Goal: Navigation & Orientation: Find specific page/section

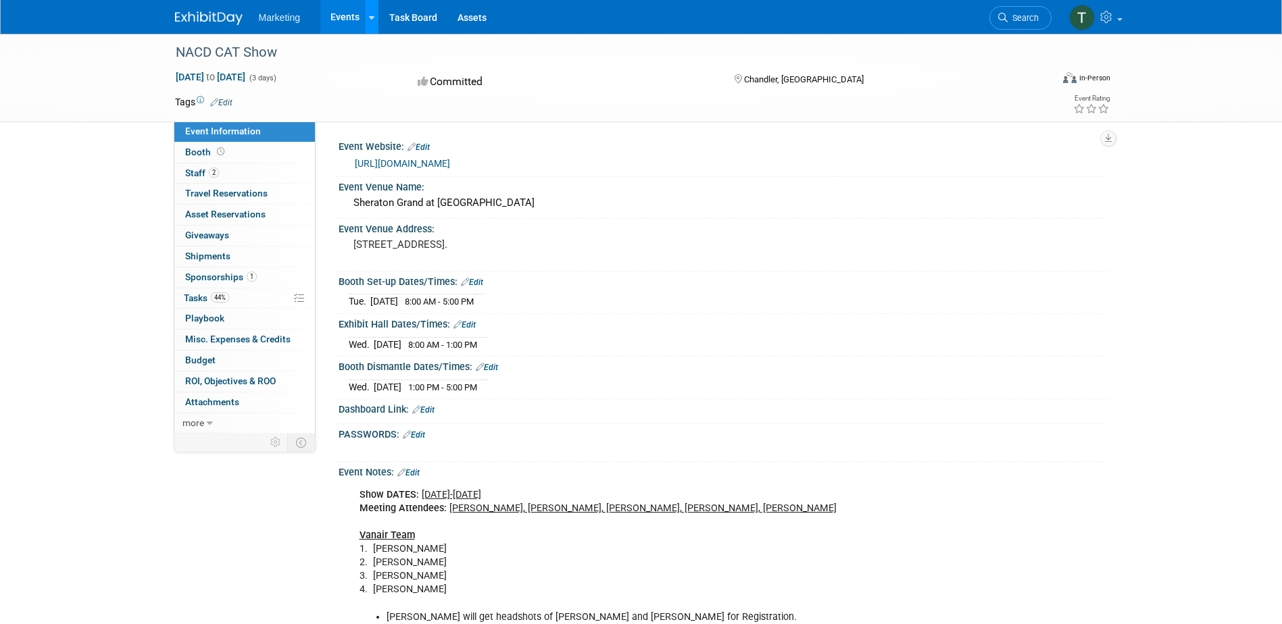
click at [377, 10] on link at bounding box center [371, 17] width 14 height 34
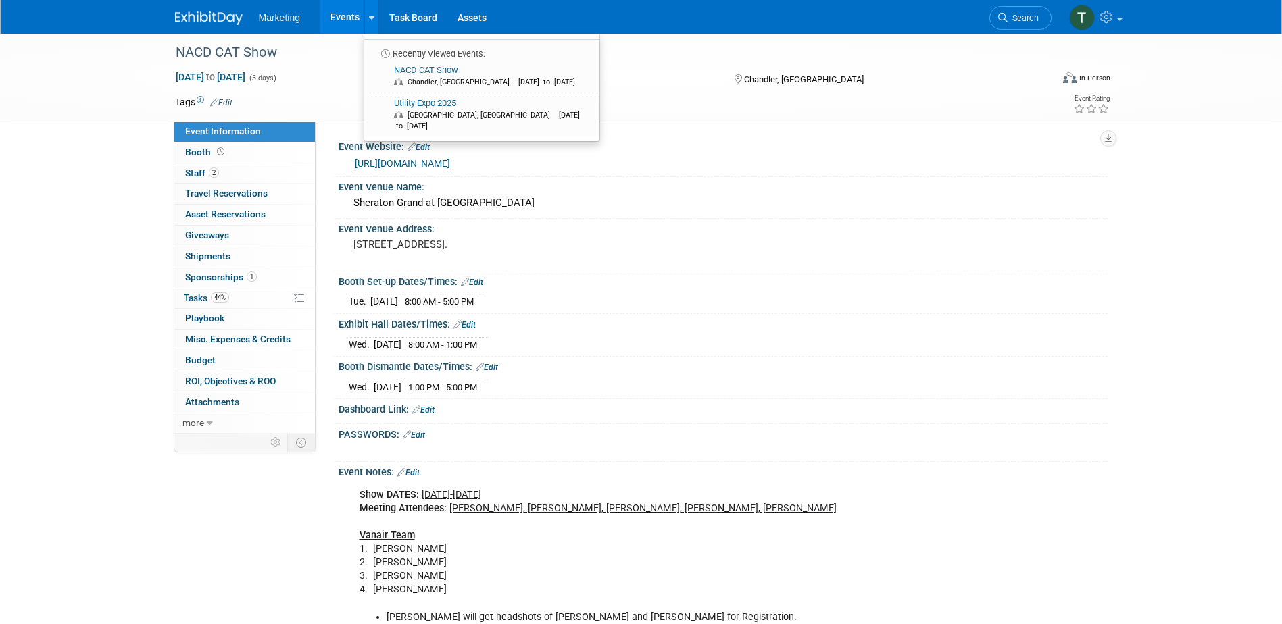
click at [343, 9] on link "Events" at bounding box center [344, 17] width 49 height 34
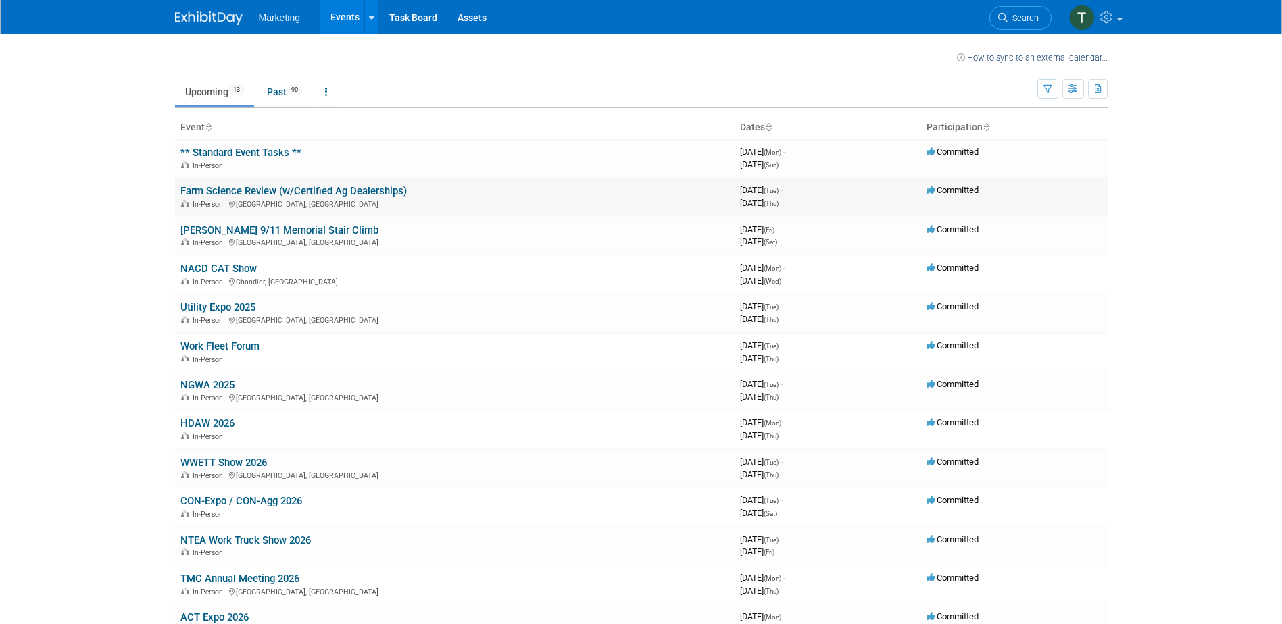
click at [313, 188] on link "Farm Science Review (w/Certified Ag Dealerships)" at bounding box center [293, 191] width 226 height 12
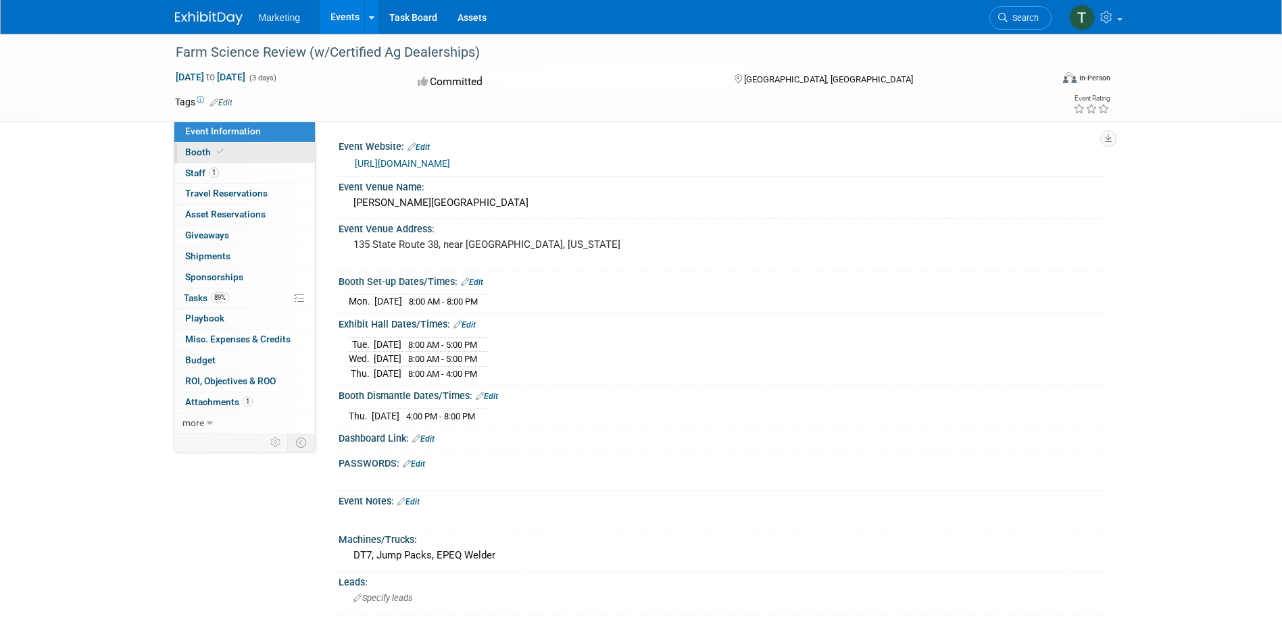
click at [228, 152] on link "Booth" at bounding box center [244, 153] width 141 height 20
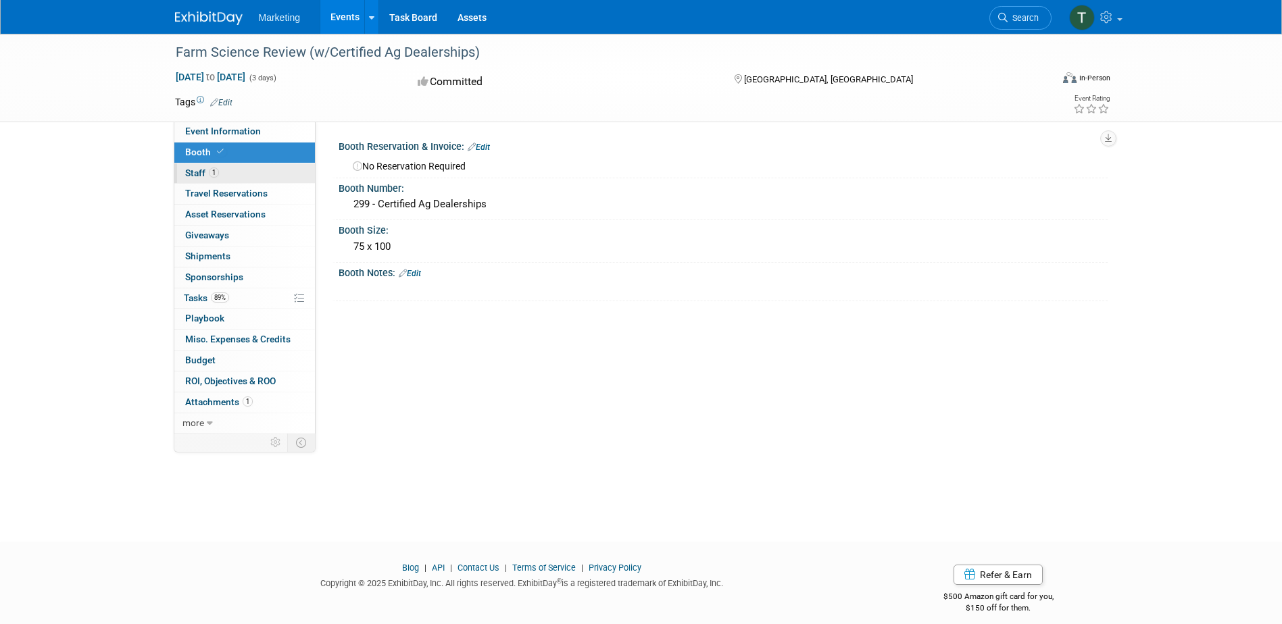
click at [236, 178] on link "1 Staff 1" at bounding box center [244, 174] width 141 height 20
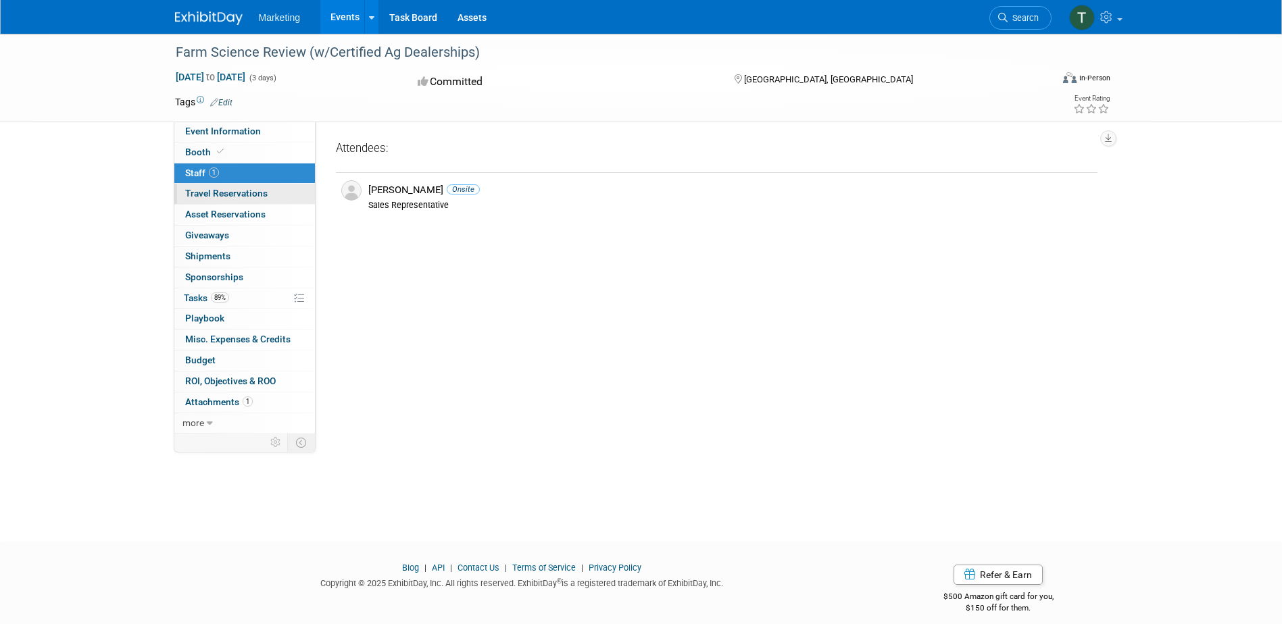
click at [231, 193] on span "Travel Reservations 0" at bounding box center [226, 193] width 82 height 11
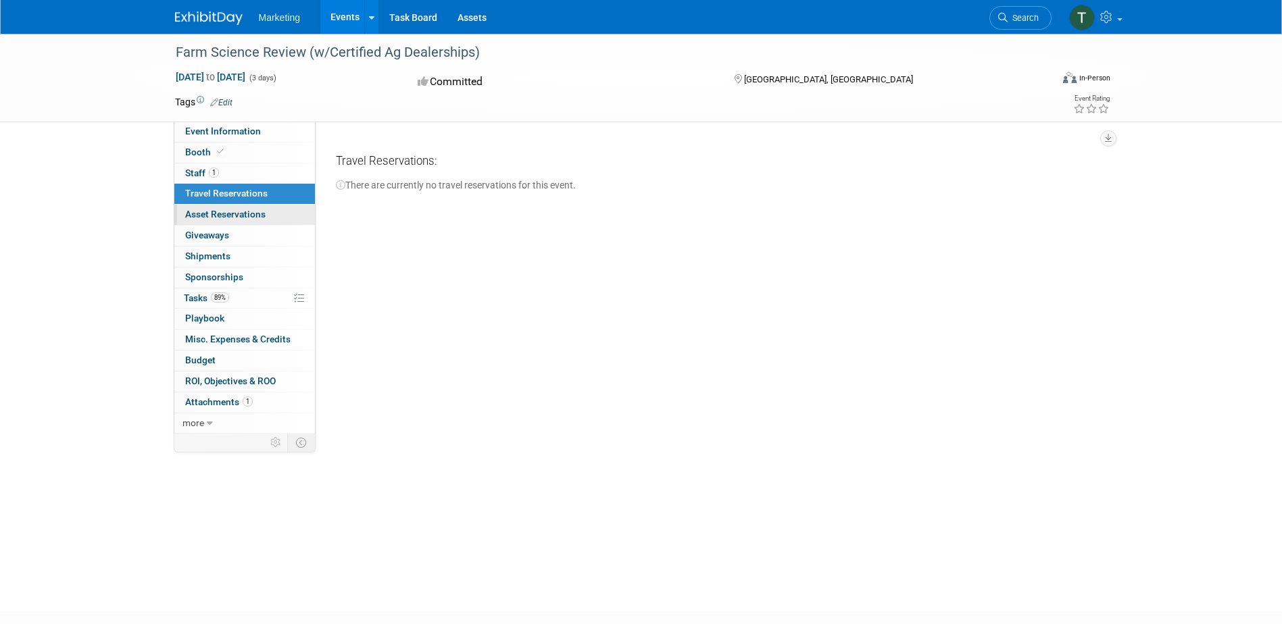
click at [237, 216] on span "Asset Reservations 0" at bounding box center [225, 214] width 80 height 11
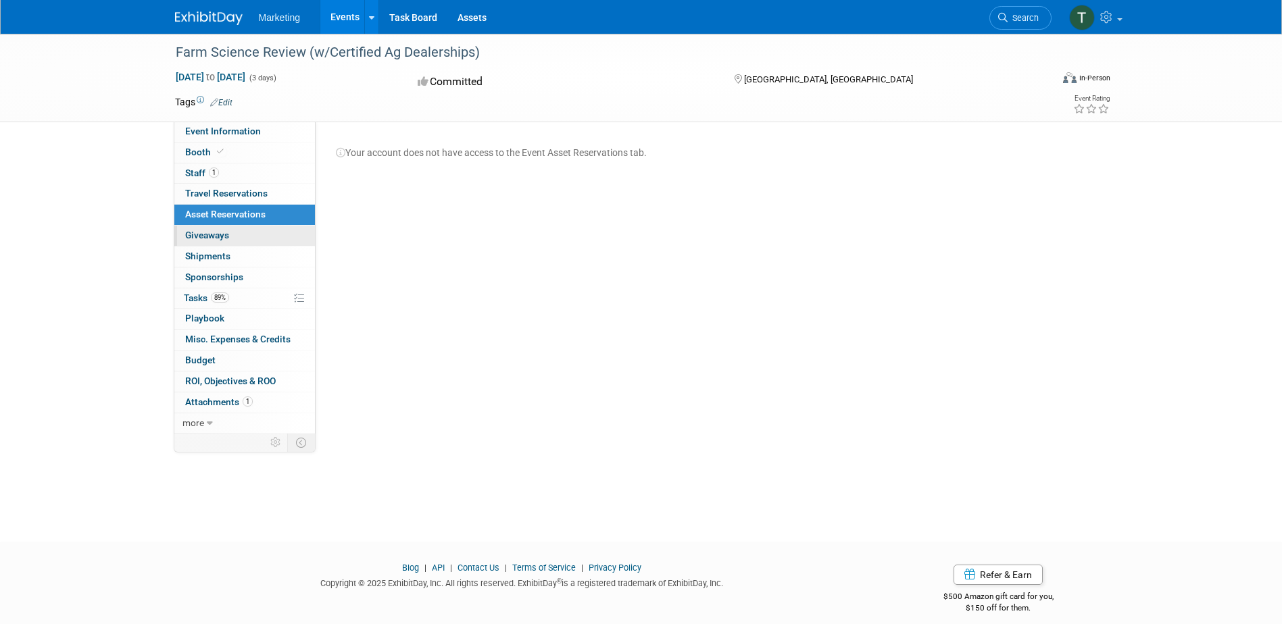
click at [236, 236] on link "0 Giveaways 0" at bounding box center [244, 236] width 141 height 20
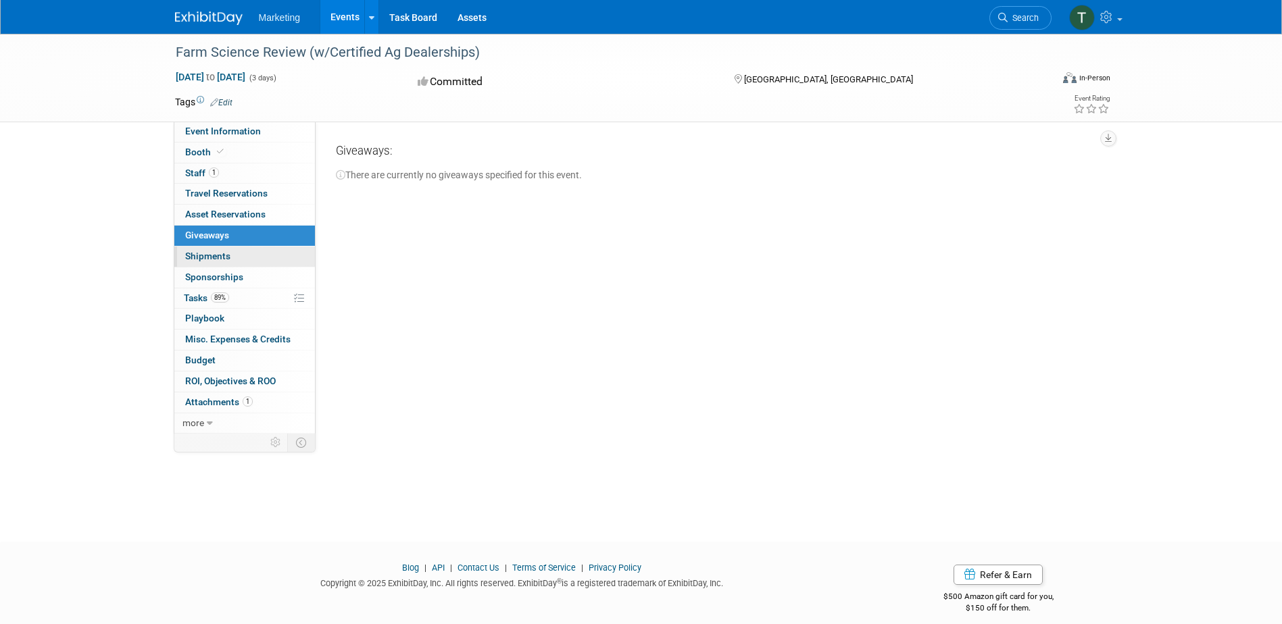
click at [237, 258] on link "0 Shipments 0" at bounding box center [244, 257] width 141 height 20
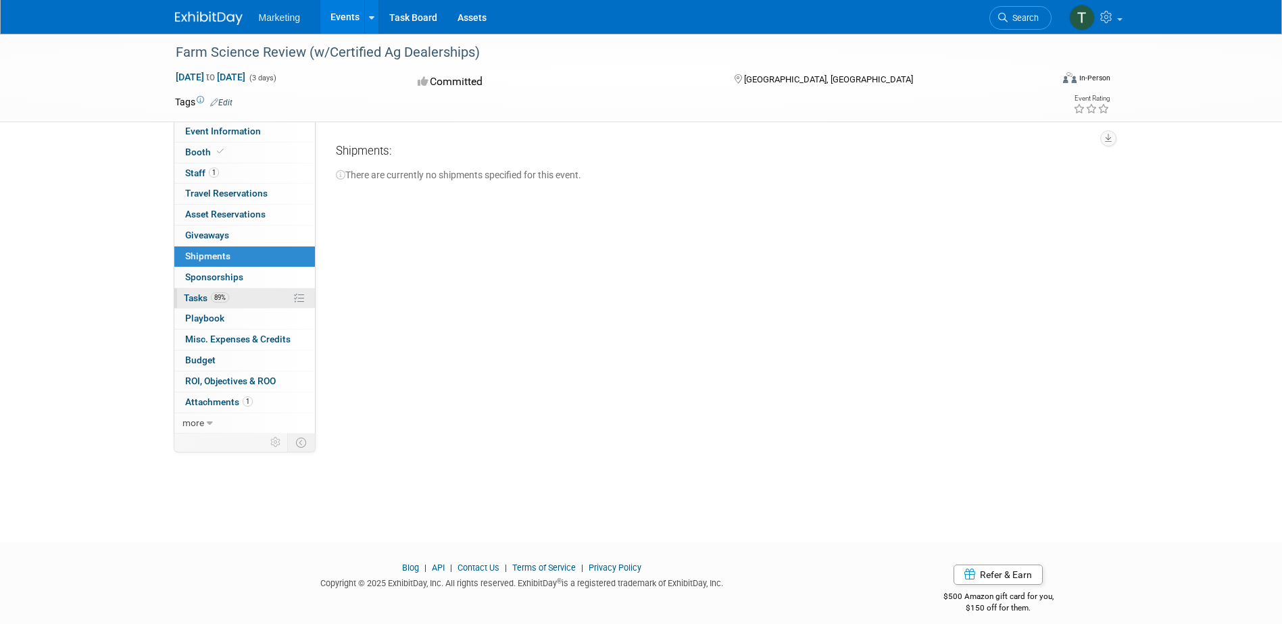
click at [253, 303] on link "89% Tasks 89%" at bounding box center [244, 298] width 141 height 20
